Goal: Check status: Check status

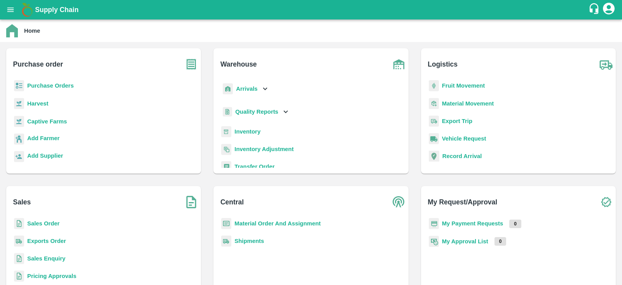
click at [62, 82] on b "Purchase Orders" at bounding box center [50, 85] width 47 height 6
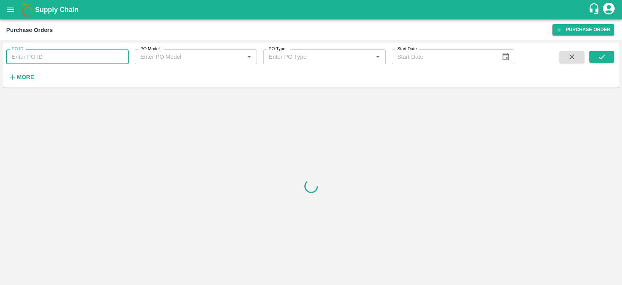
click at [69, 52] on input "PO ID" at bounding box center [67, 56] width 123 height 15
paste input "110525"
type input "110525"
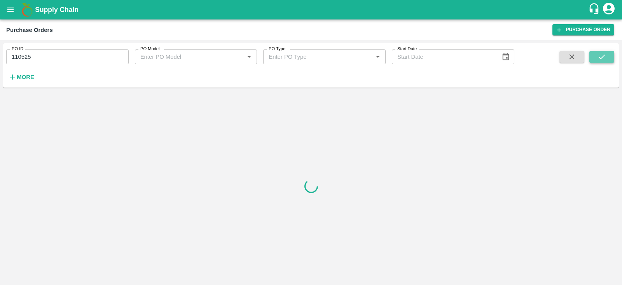
click at [603, 56] on icon "submit" at bounding box center [602, 56] width 6 height 5
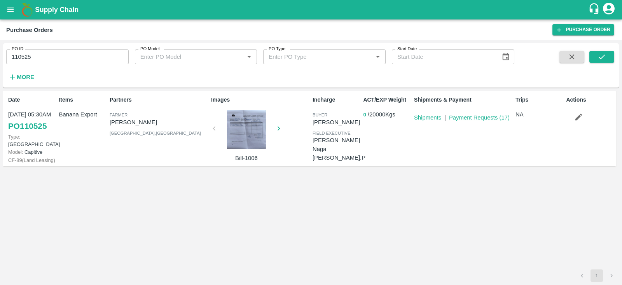
click at [467, 119] on link "Payment Requests ( 17 )" at bounding box center [479, 117] width 61 height 6
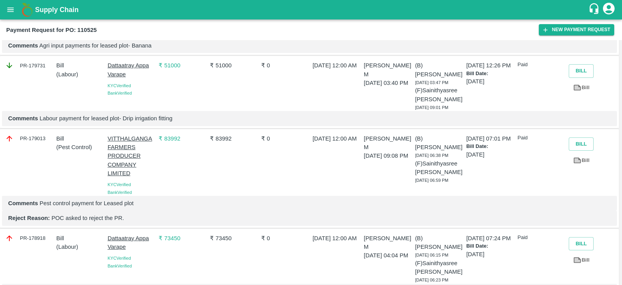
scroll to position [988, 0]
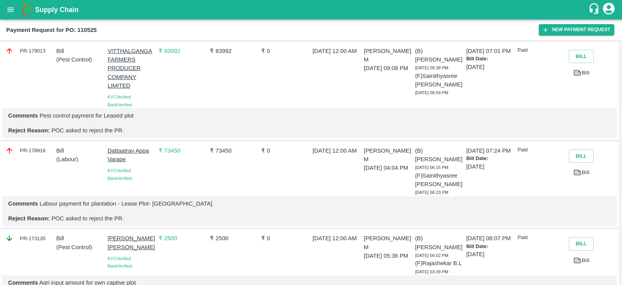
click at [583, 254] on link "Bill" at bounding box center [581, 261] width 25 height 14
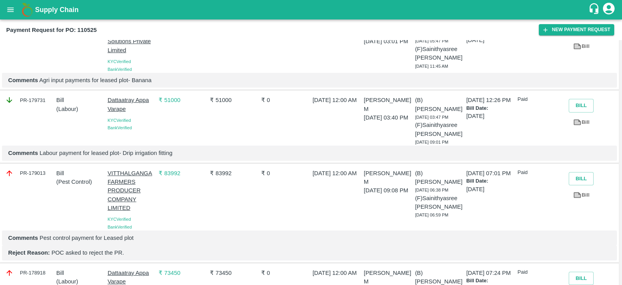
scroll to position [863, 0]
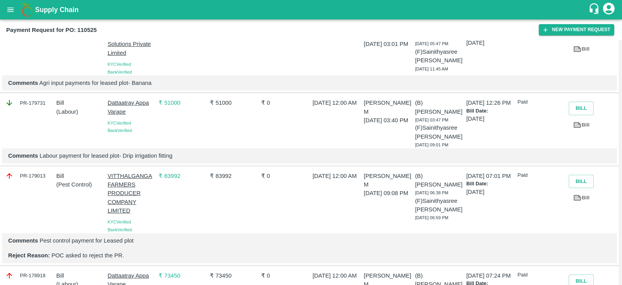
click at [589, 175] on button "Bill" at bounding box center [581, 182] width 25 height 14
click at [587, 191] on link "Bill" at bounding box center [581, 198] width 25 height 14
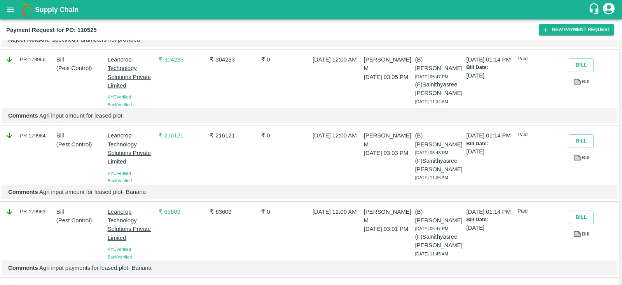
scroll to position [676, 0]
